Goal: Transaction & Acquisition: Obtain resource

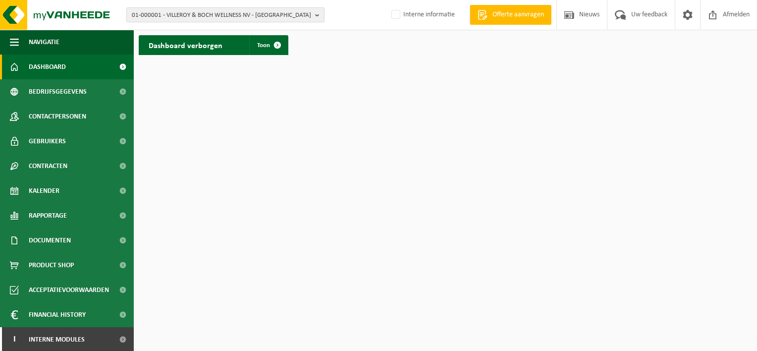
click at [228, 13] on span "01-000001 - VILLEROY & BOCH WELLNESS NV - ROESELARE" at bounding box center [221, 15] width 179 height 15
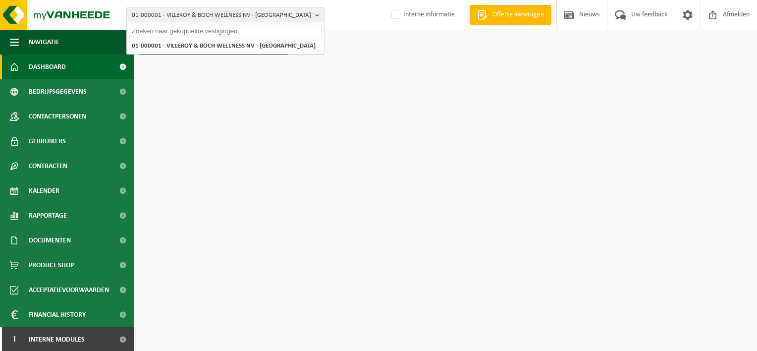
click at [228, 13] on span "01-000001 - VILLEROY & BOCH WELLNESS NV - ROESELARE" at bounding box center [221, 15] width 179 height 15
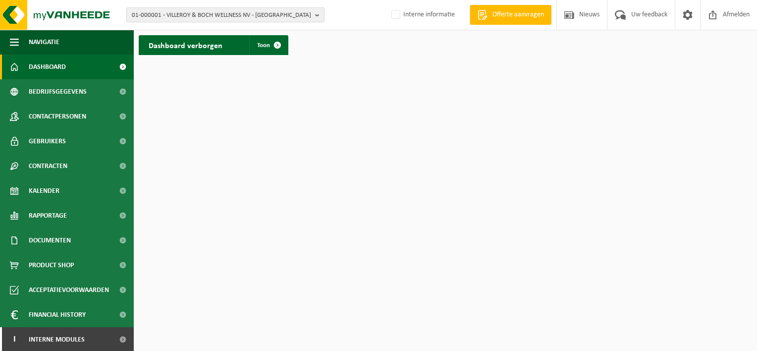
click at [220, 13] on span "01-000001 - VILLEROY & BOCH WELLNESS NV - ROESELARE" at bounding box center [221, 15] width 179 height 15
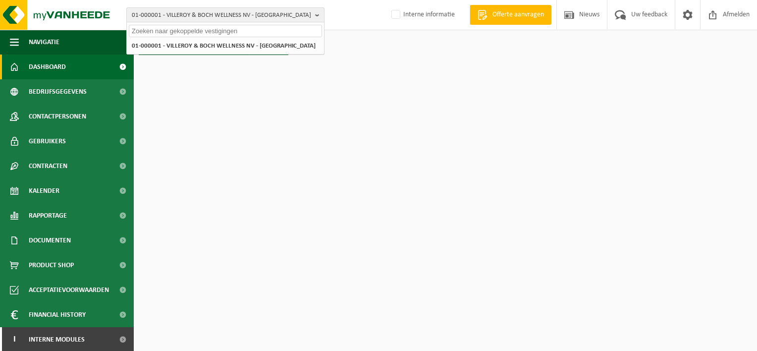
paste input "10-835860"
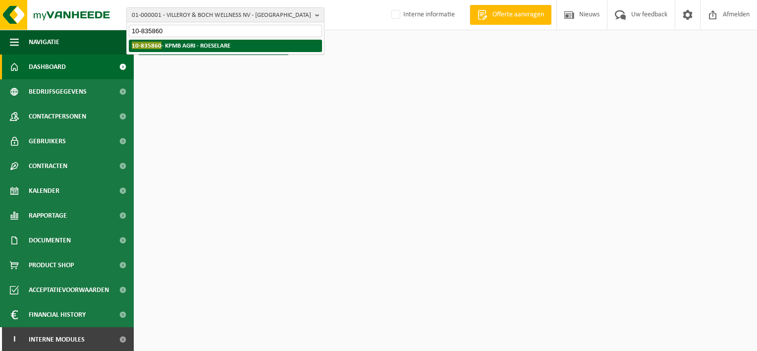
type input "10-835860"
click at [191, 46] on strong "10-835860 - KPMB AGRI - ROESELARE" at bounding box center [181, 45] width 99 height 7
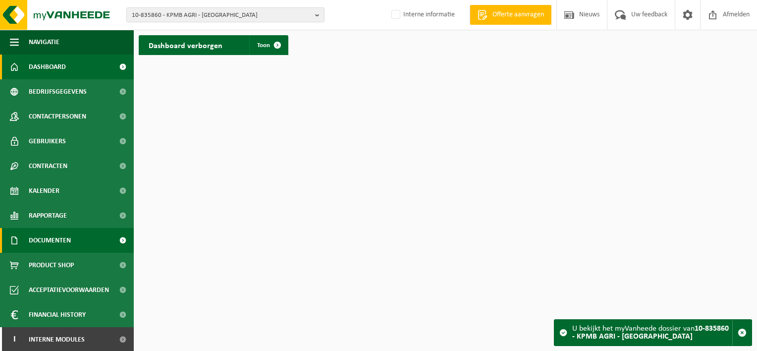
click at [114, 240] on span at bounding box center [123, 240] width 22 height 25
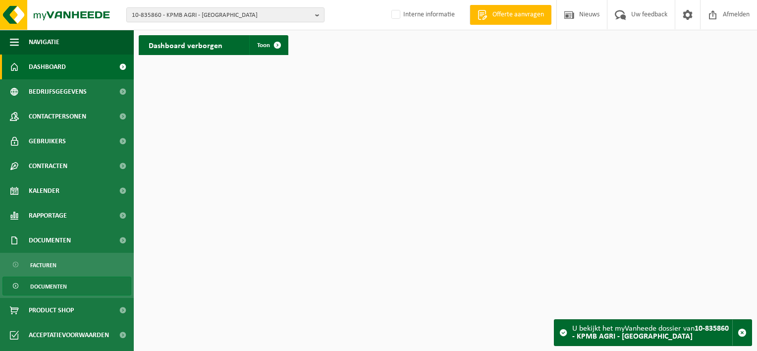
click at [56, 286] on span "Documenten" at bounding box center [48, 286] width 37 height 19
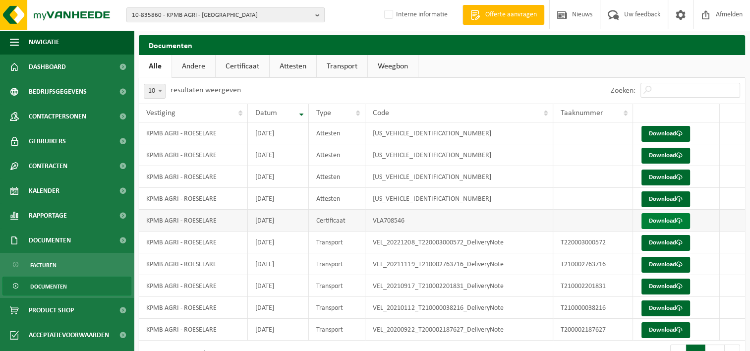
click at [671, 219] on link "Download" at bounding box center [665, 221] width 49 height 16
click at [291, 66] on link "Attesten" at bounding box center [293, 66] width 47 height 23
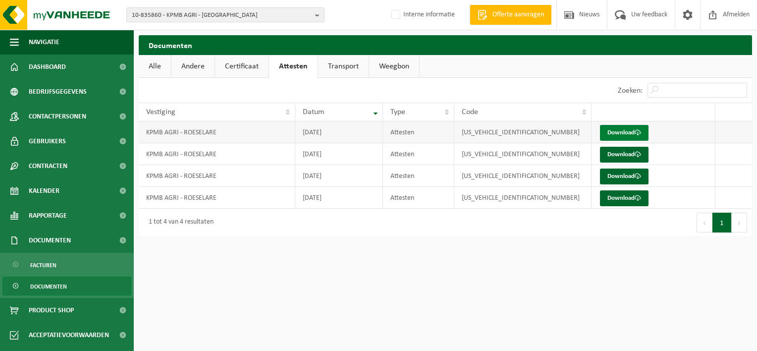
click at [628, 132] on link "Download" at bounding box center [624, 133] width 49 height 16
